Goal: Task Accomplishment & Management: Manage account settings

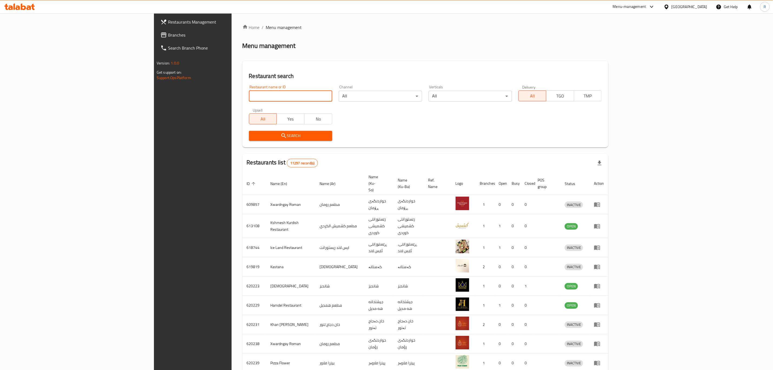
drag, startPoint x: 179, startPoint y: 92, endPoint x: 178, endPoint y: 95, distance: 3.6
click at [249, 94] on input "search" at bounding box center [290, 96] width 83 height 11
type input "barxodan"
click at [253, 136] on span "Search" at bounding box center [290, 135] width 75 height 7
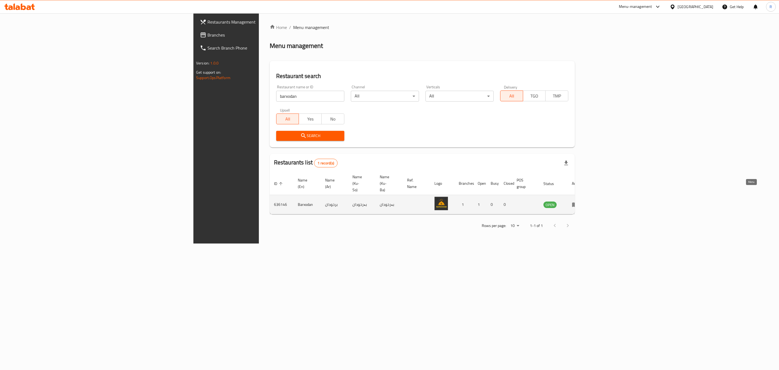
click at [578, 201] on icon "enhanced table" at bounding box center [575, 204] width 6 height 6
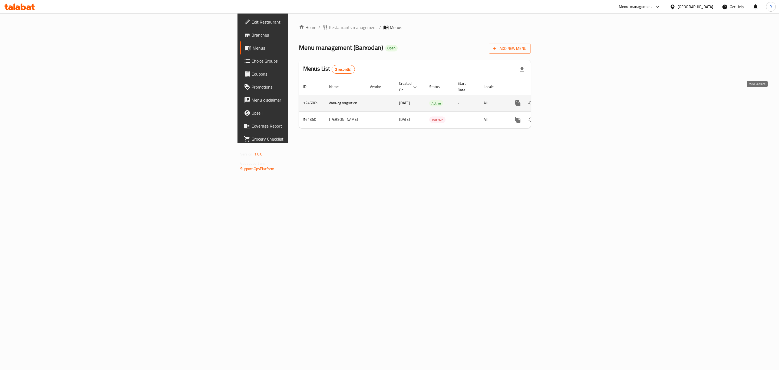
click at [560, 100] on icon "enhanced table" at bounding box center [557, 103] width 6 height 6
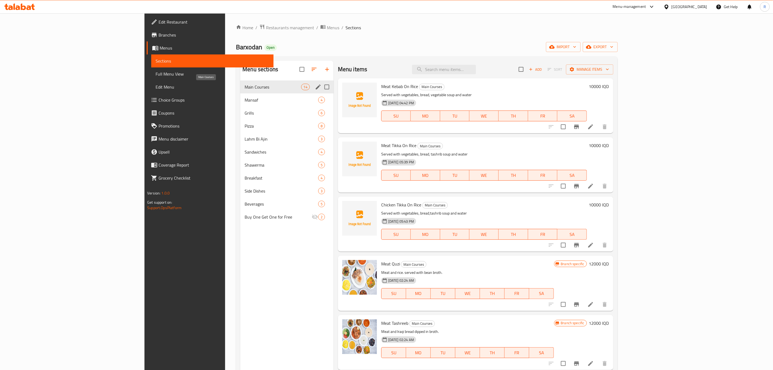
click at [245, 86] on span "Main Courses" at bounding box center [273, 87] width 56 height 6
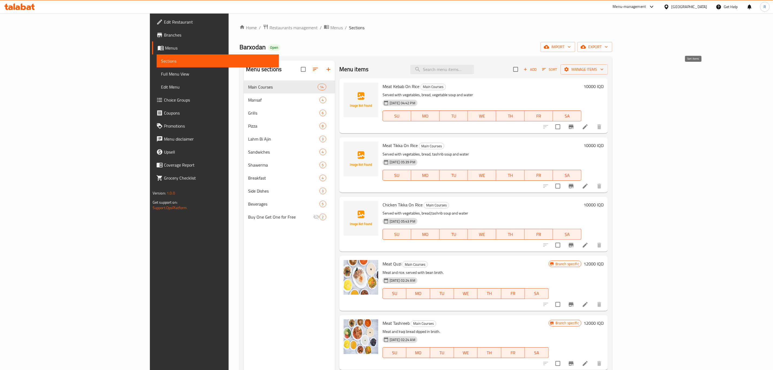
click at [546, 70] on icon "button" at bounding box center [544, 69] width 5 height 5
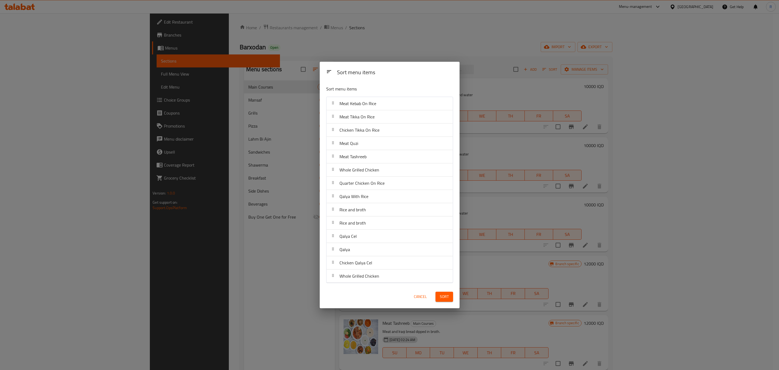
click at [417, 297] on span "Cancel" at bounding box center [420, 296] width 13 height 7
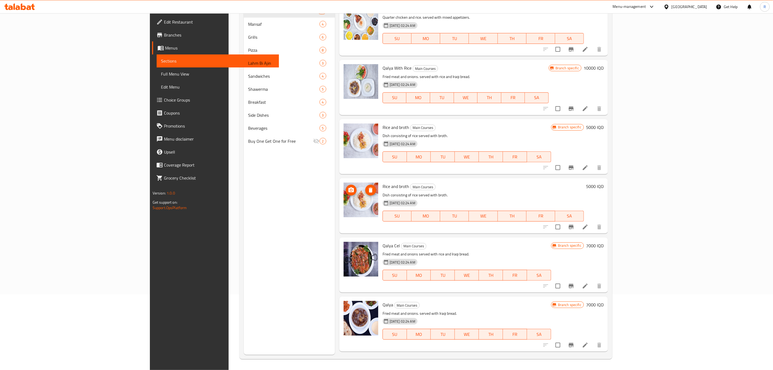
scroll to position [349, 0]
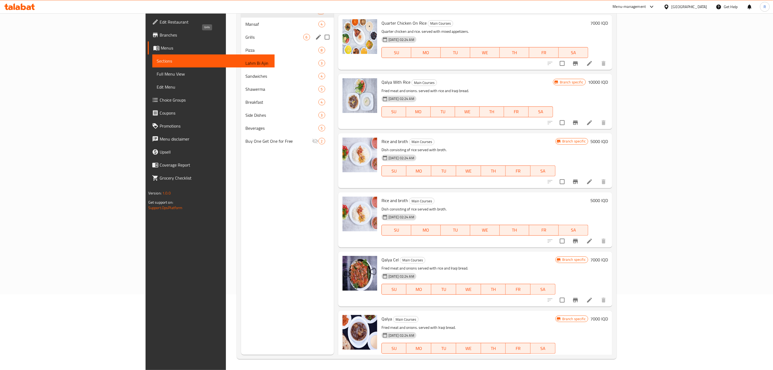
click at [245, 38] on span "Grills" at bounding box center [274, 37] width 58 height 6
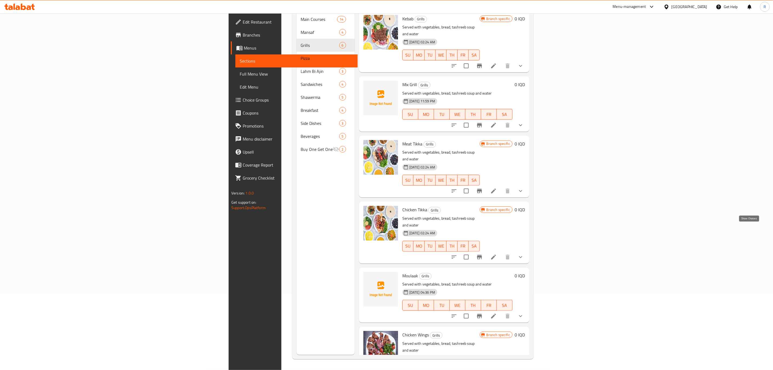
click at [524, 253] on icon "show more" at bounding box center [520, 256] width 6 height 6
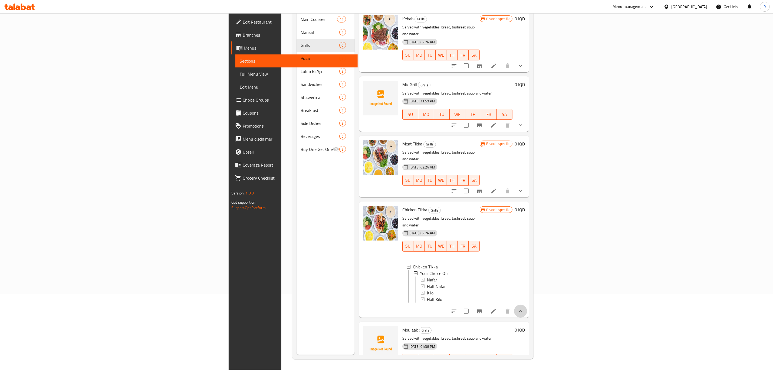
click at [527, 304] on button "show more" at bounding box center [520, 310] width 13 height 13
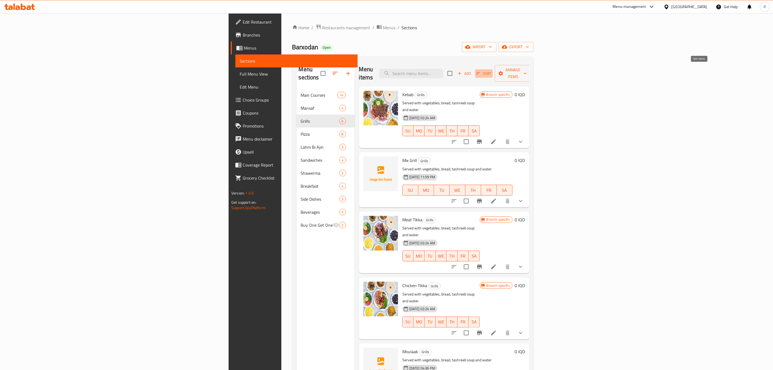
click at [481, 71] on icon "button" at bounding box center [478, 73] width 5 height 5
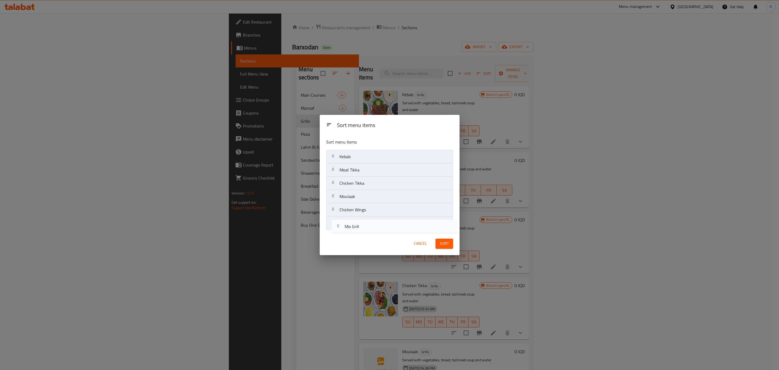
drag, startPoint x: 360, startPoint y: 172, endPoint x: 366, endPoint y: 230, distance: 58.4
click at [366, 230] on nav "Kebab Mix Grill Meat Tikka Chicken Tikka Moulaak Chicken Wings" at bounding box center [389, 190] width 127 height 80
drag, startPoint x: 365, startPoint y: 202, endPoint x: 362, endPoint y: 224, distance: 22.0
click at [362, 224] on nav "Kebab Meat Tikka Chicken Tikka Moulaak Chicken Wings Mix Grill" at bounding box center [389, 190] width 127 height 80
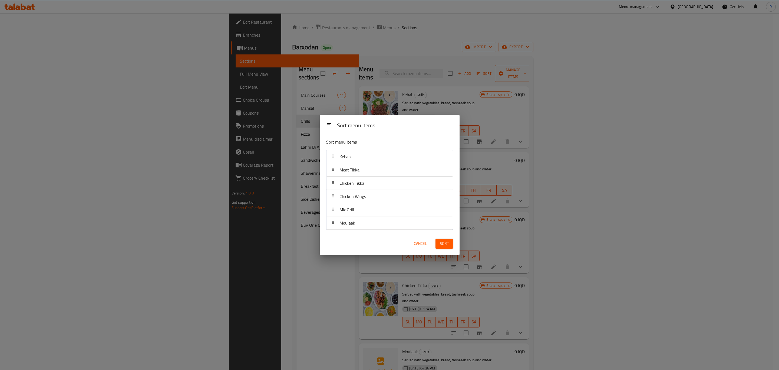
click at [447, 243] on span "Sort" at bounding box center [444, 243] width 9 height 7
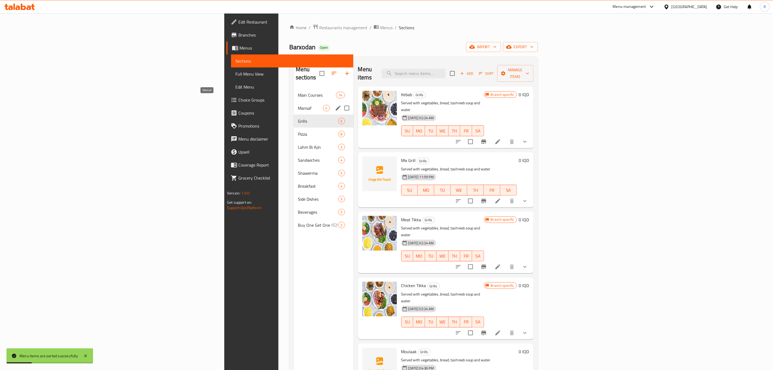
click at [298, 105] on span "Mansaf" at bounding box center [310, 108] width 25 height 6
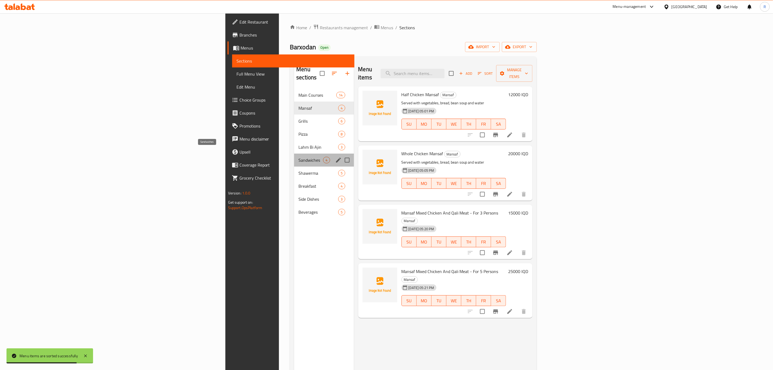
click at [298, 157] on span "Sandwiches" at bounding box center [310, 160] width 25 height 6
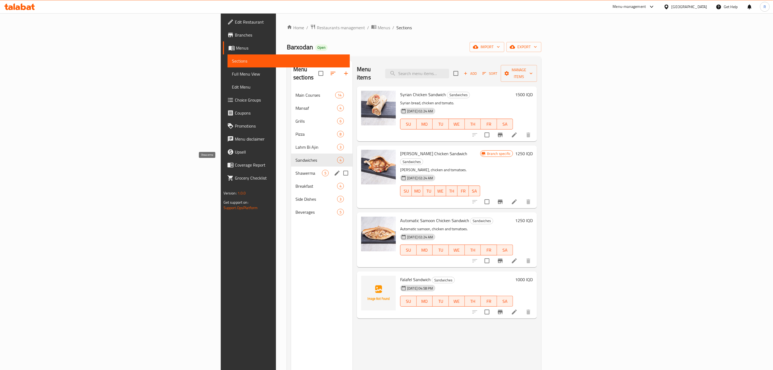
click at [295, 170] on span "Shawerma" at bounding box center [308, 173] width 27 height 6
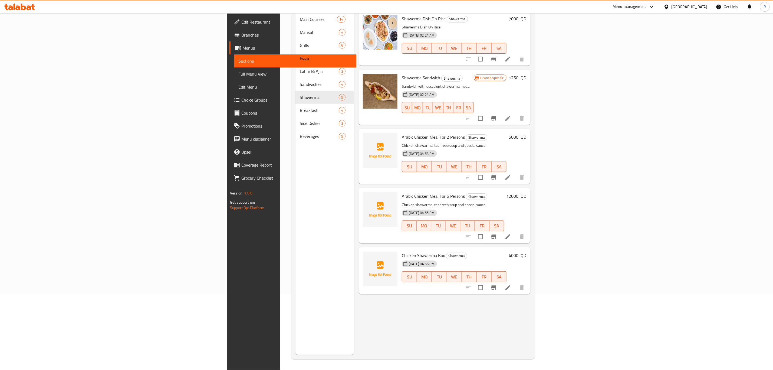
scroll to position [35, 0]
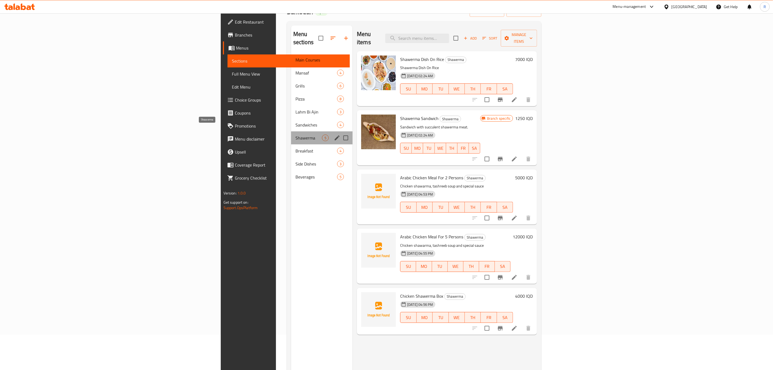
click at [295, 134] on span "Shawerma" at bounding box center [308, 137] width 27 height 6
click at [295, 121] on span "Sandwiches" at bounding box center [308, 124] width 27 height 6
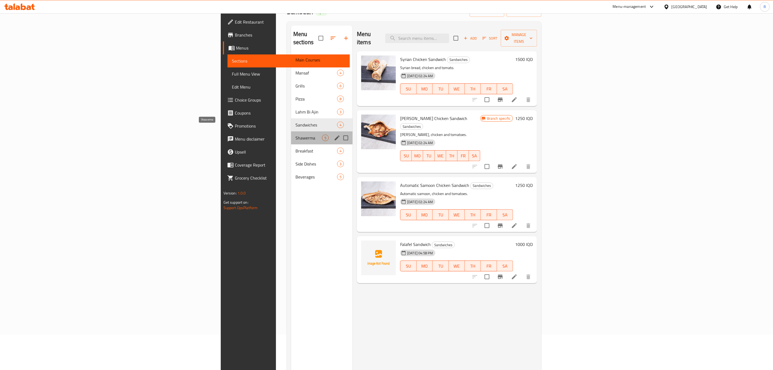
click at [295, 134] on span "Shawerma" at bounding box center [308, 137] width 27 height 6
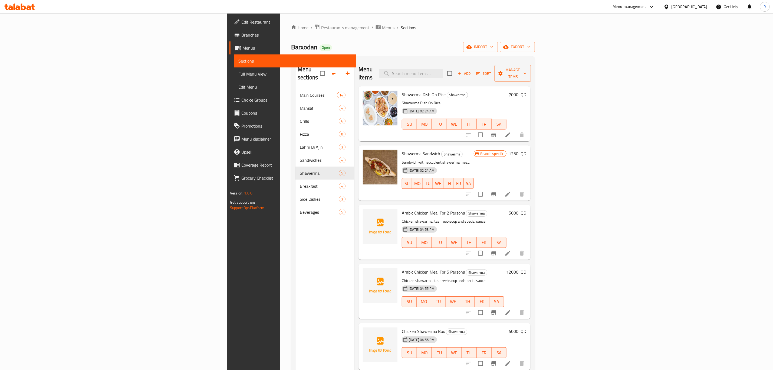
click at [526, 67] on span "Manage items" at bounding box center [513, 74] width 28 height 14
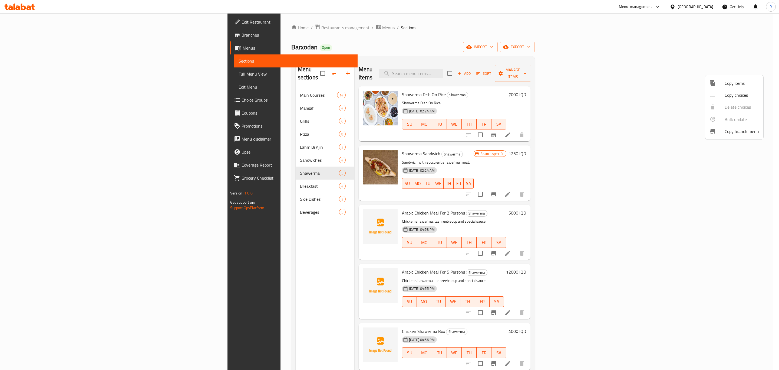
click at [155, 86] on div at bounding box center [389, 185] width 779 height 370
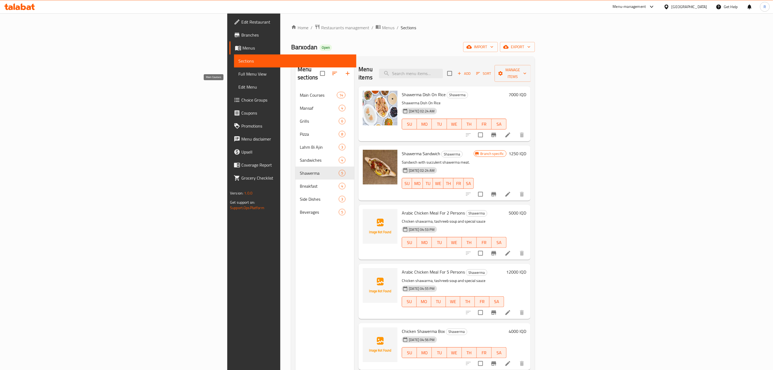
click at [300, 92] on span "Main Courses" at bounding box center [318, 95] width 37 height 6
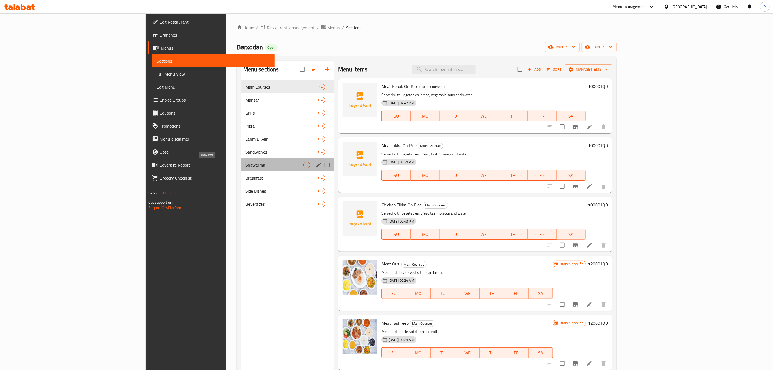
click at [245, 165] on span "Shawerma" at bounding box center [274, 165] width 58 height 6
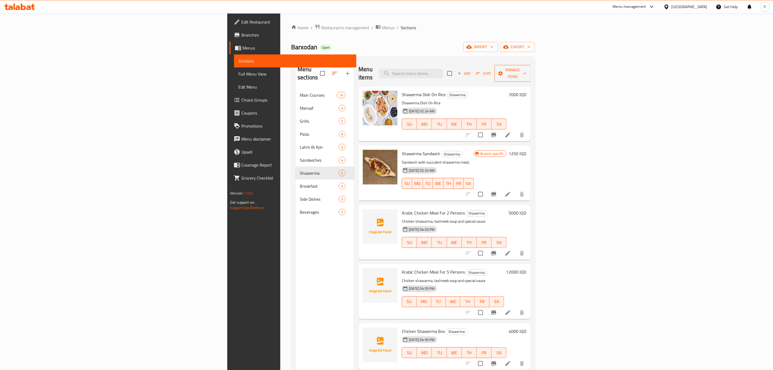
click at [531, 73] on button "Manage items" at bounding box center [513, 73] width 36 height 17
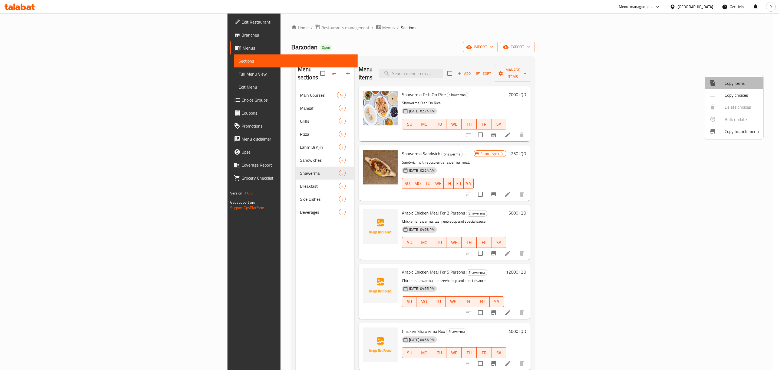
click at [725, 83] on span "Copy items" at bounding box center [742, 83] width 34 height 6
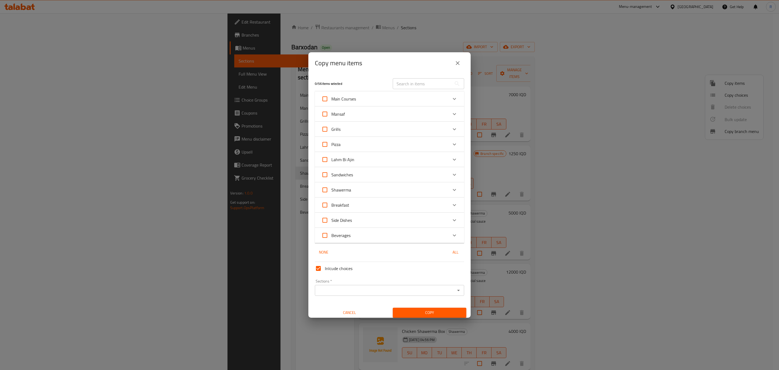
click at [451, 191] on icon "Expand" at bounding box center [454, 189] width 6 height 6
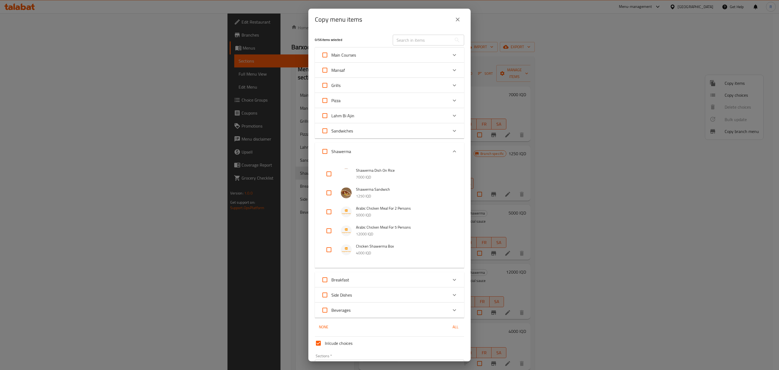
click at [330, 173] on input "checkbox" at bounding box center [328, 173] width 13 height 13
checkbox input "true"
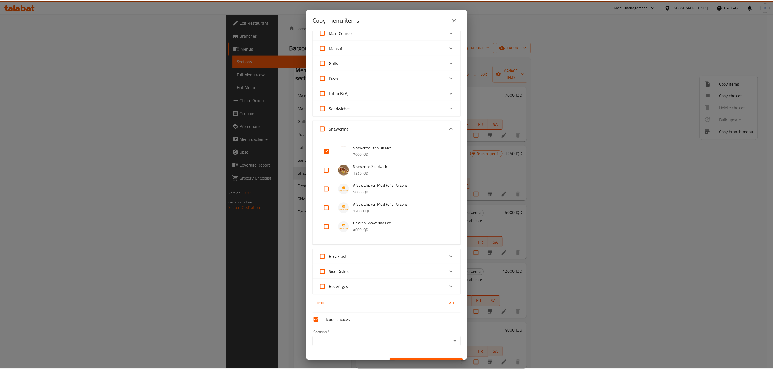
scroll to position [34, 0]
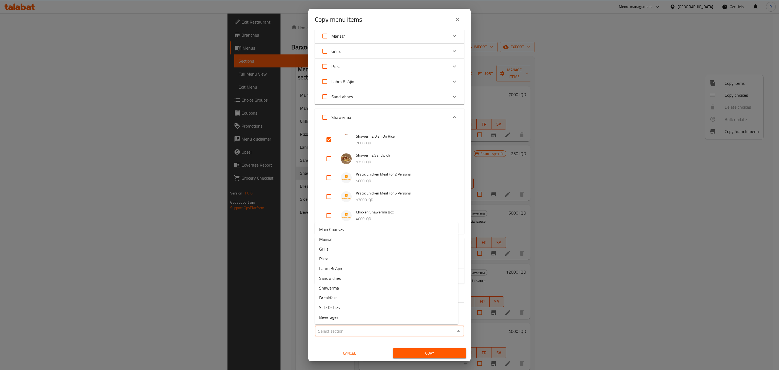
click at [324, 328] on input "Sections   *" at bounding box center [385, 331] width 137 height 8
click at [334, 230] on span "Main Courses" at bounding box center [331, 229] width 25 height 6
type input "Main Courses"
click at [418, 351] on span "Copy" at bounding box center [429, 353] width 65 height 7
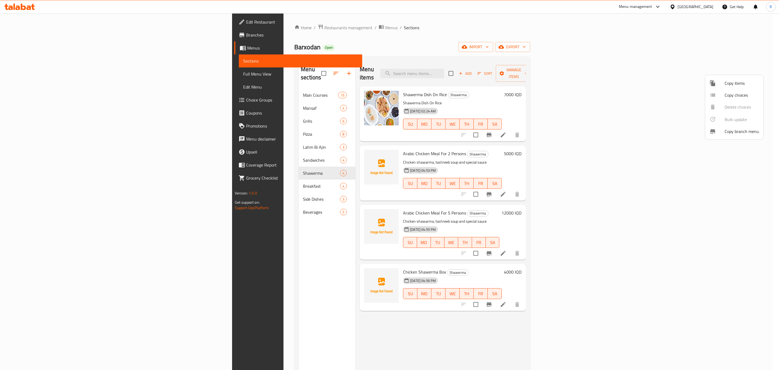
click at [179, 83] on div at bounding box center [389, 185] width 779 height 370
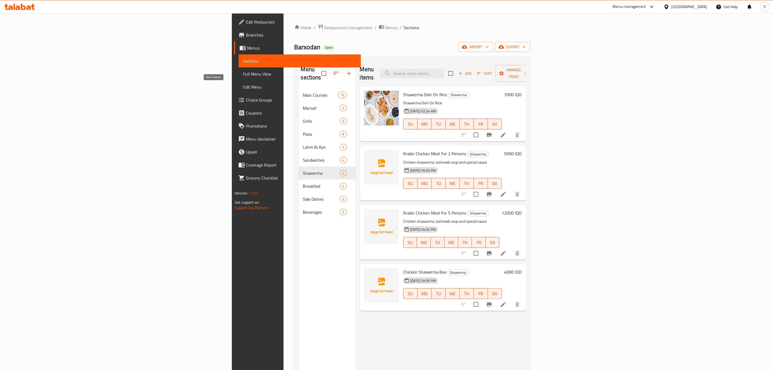
click at [303, 92] on span "Main Courses" at bounding box center [320, 95] width 35 height 6
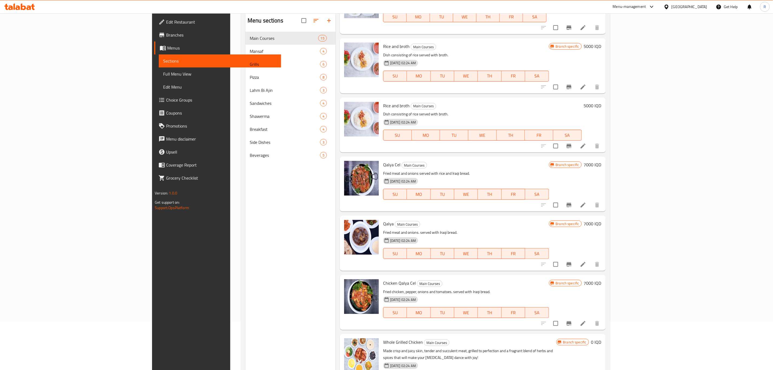
scroll to position [35, 0]
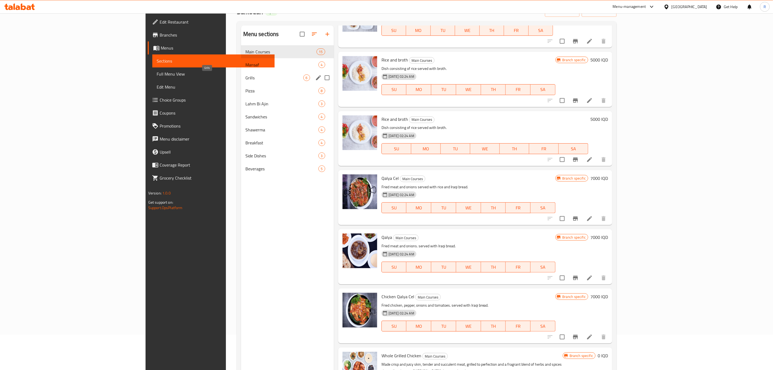
click at [245, 78] on span "Grills" at bounding box center [274, 77] width 58 height 6
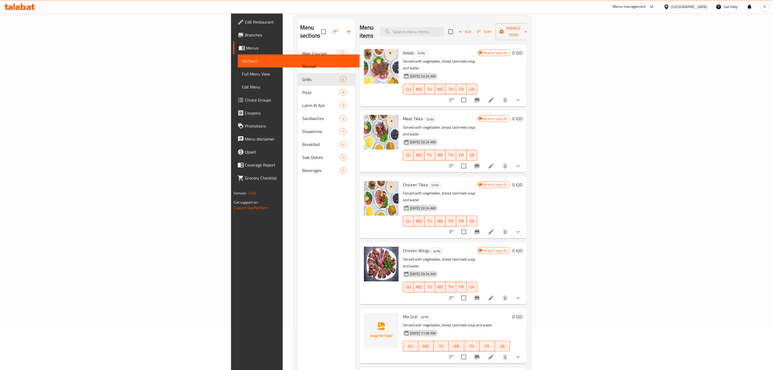
scroll to position [76, 0]
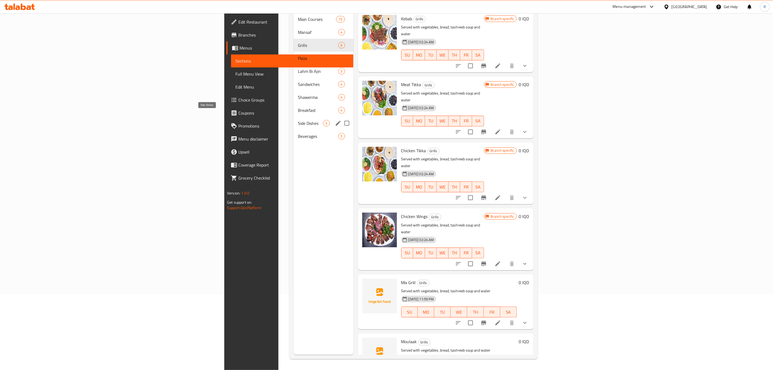
click at [298, 120] on span "Side Dishes" at bounding box center [310, 123] width 25 height 6
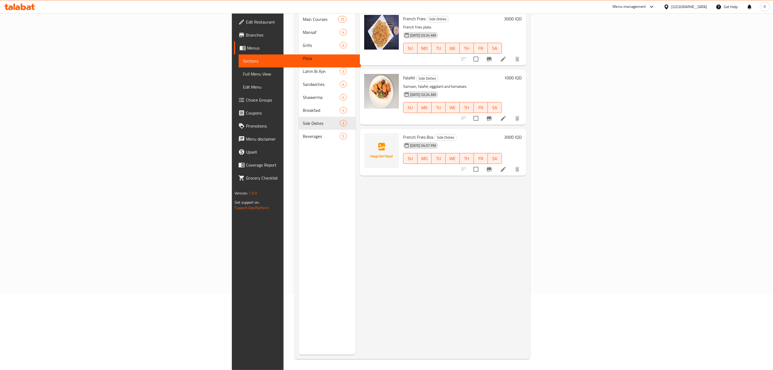
scroll to position [35, 0]
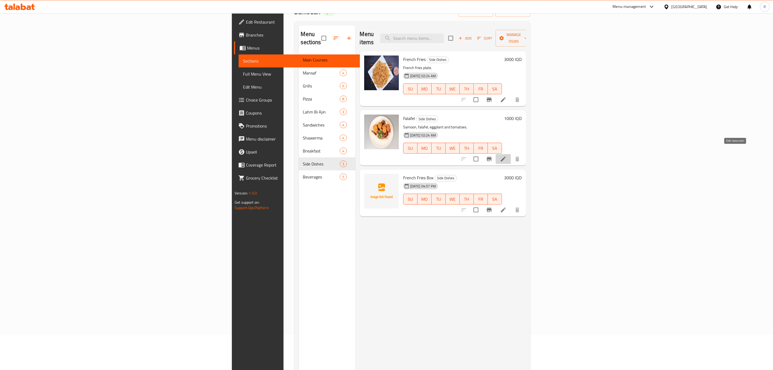
click at [506, 156] on icon at bounding box center [503, 159] width 6 height 6
